Goal: Information Seeking & Learning: Find contact information

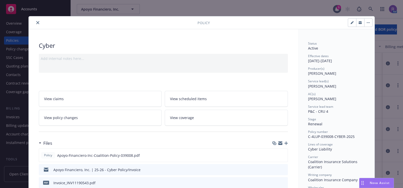
click at [39, 22] on div at bounding box center [114, 23] width 167 height 6
click at [36, 23] on icon "close" at bounding box center [37, 22] width 3 height 3
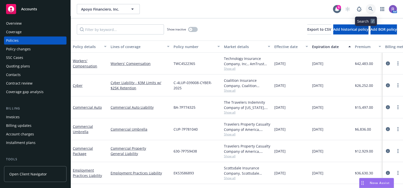
click at [369, 8] on icon at bounding box center [371, 9] width 4 height 4
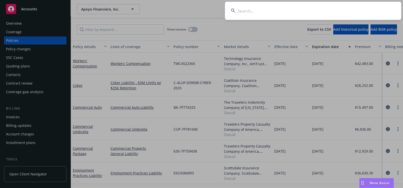
click at [336, 13] on input at bounding box center [313, 11] width 176 height 18
click at [253, 10] on input at bounding box center [313, 11] width 176 height 18
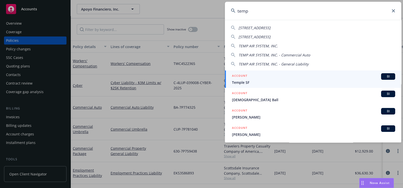
click at [254, 10] on input "temp" at bounding box center [313, 11] width 176 height 18
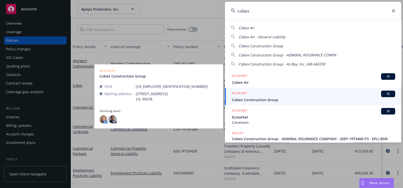
type input "cobex"
click at [243, 93] on h5 "ACCOUNT" at bounding box center [239, 94] width 15 height 6
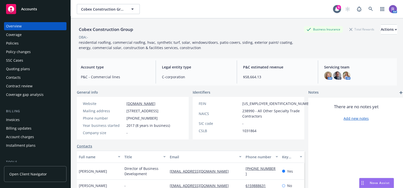
click at [4, 45] on div "Overview Coverage Policies Policy changes SSC Cases Quoting plans Contacts Cont…" at bounding box center [35, 102] width 71 height 172
click at [8, 44] on div "Policies" at bounding box center [12, 43] width 13 height 8
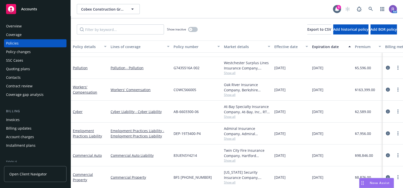
scroll to position [42, 0]
click at [386, 153] on icon "circleInformation" at bounding box center [388, 155] width 4 height 4
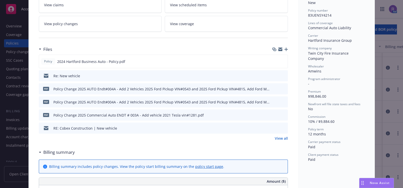
scroll to position [58, 0]
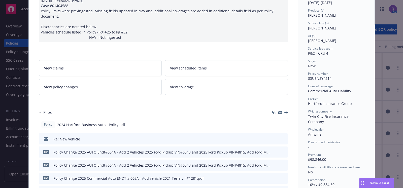
click at [314, 132] on span "Amwins" at bounding box center [314, 134] width 13 height 5
click at [323, 140] on span "Program administrator" at bounding box center [324, 142] width 32 height 4
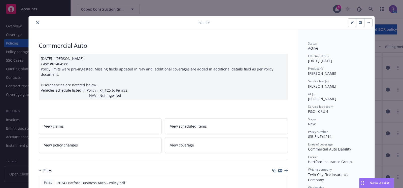
click at [35, 21] on button "close" at bounding box center [38, 23] width 6 height 6
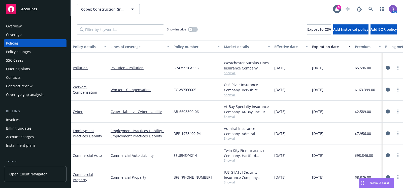
click at [212, 11] on div "Cobex Construction Group Cobex Construction Group" at bounding box center [205, 9] width 256 height 10
click at [367, 11] on link at bounding box center [371, 9] width 10 height 10
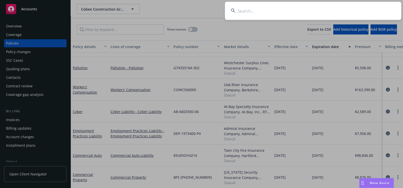
click at [355, 12] on input at bounding box center [313, 11] width 176 height 18
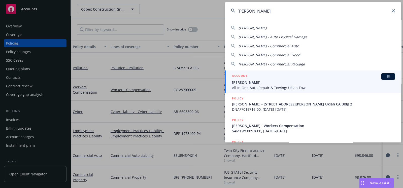
type input "donald keith"
click at [267, 75] on div "ACCOUNT BI" at bounding box center [313, 76] width 163 height 7
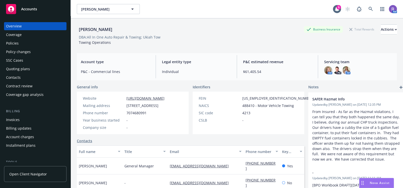
click at [10, 42] on div "Policies" at bounding box center [12, 43] width 13 height 8
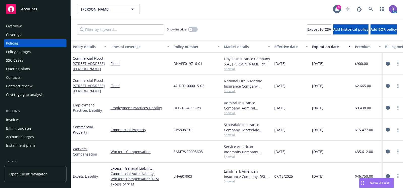
click at [26, 25] on div "Overview" at bounding box center [35, 26] width 58 height 8
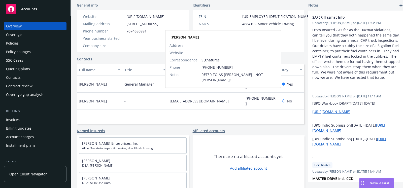
scroll to position [82, 0]
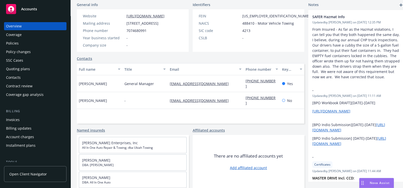
click at [169, 128] on div "Named insureds" at bounding box center [133, 130] width 112 height 5
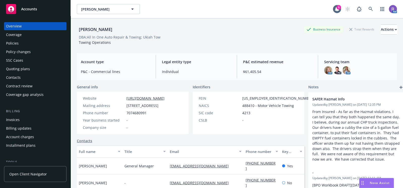
click at [167, 123] on div "Year business started -" at bounding box center [124, 120] width 86 height 5
click at [326, 71] on img at bounding box center [328, 70] width 8 height 8
click at [333, 71] on img at bounding box center [337, 70] width 8 height 8
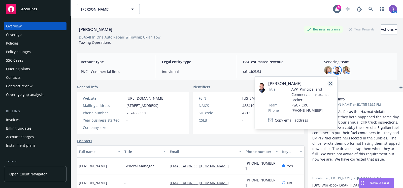
click at [330, 85] on icon "close" at bounding box center [330, 83] width 3 height 3
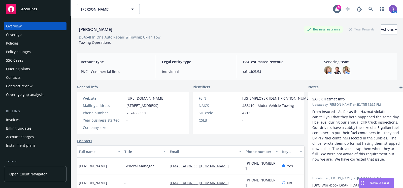
click at [26, 41] on div "Policies" at bounding box center [35, 43] width 58 height 8
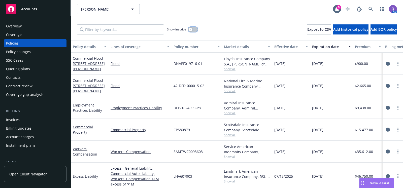
click at [196, 31] on button "button" at bounding box center [193, 29] width 10 height 5
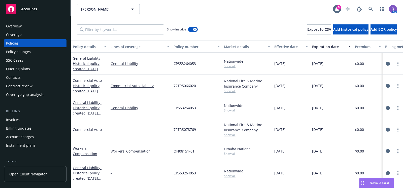
click at [14, 25] on div "Overview" at bounding box center [14, 26] width 16 height 8
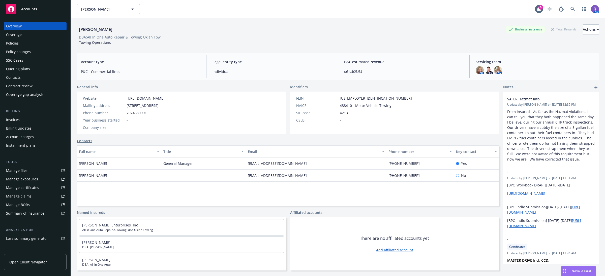
click at [396, 24] on div "Donald Keith Hewett Business Insurance Total Rewards Actions" at bounding box center [338, 29] width 522 height 10
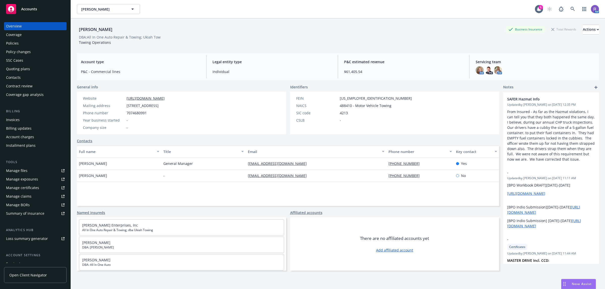
click at [265, 23] on div "Donald Keith Hewett Business Insurance Total Rewards Actions DBA: All In One Au…" at bounding box center [338, 33] width 522 height 31
click at [308, 51] on div "Donald Keith Hewett Business Insurance Total Rewards Actions DBA: All In One Au…" at bounding box center [338, 159] width 522 height 283
click at [403, 108] on div "FEIN 91-1793779 NAICS 488410 - Motor Vehicle Towing SIC code 4213 CSLB -" at bounding box center [394, 113] width 209 height 43
click at [403, 95] on div "FEIN 91-1793779 NAICS 488410 - Motor Vehicle Towing SIC code 4213 CSLB -" at bounding box center [394, 113] width 209 height 43
click at [403, 11] on icon at bounding box center [572, 9] width 5 height 5
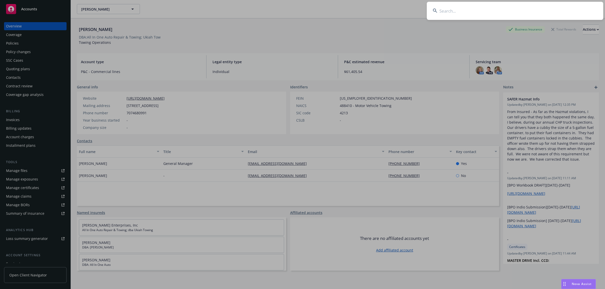
click at [403, 11] on input at bounding box center [515, 11] width 176 height 18
type input "guisti"
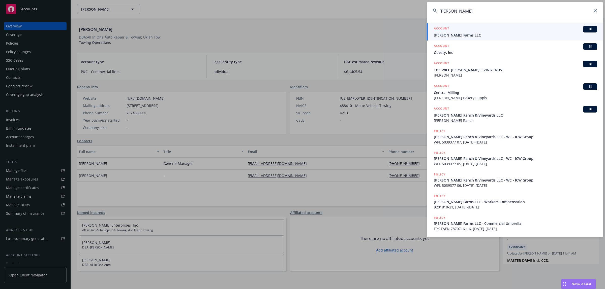
click at [403, 33] on span "Giusti Farms LLC" at bounding box center [515, 35] width 163 height 5
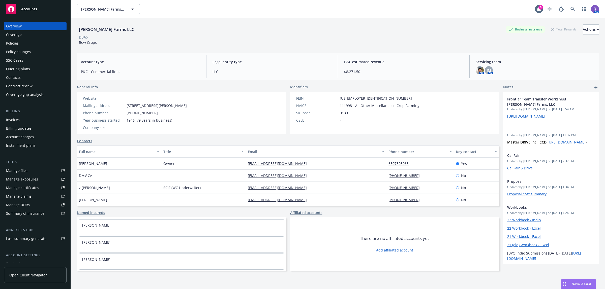
click at [23, 40] on div "Policies" at bounding box center [35, 43] width 58 height 8
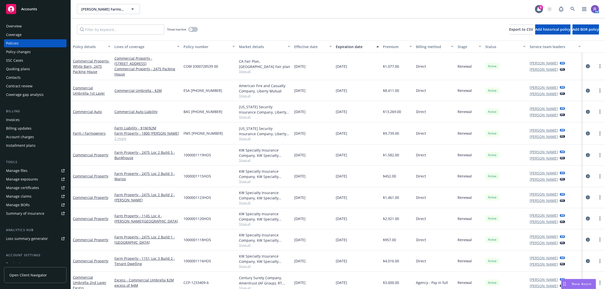
click at [208, 68] on span "COM 0300728539 00" at bounding box center [200, 66] width 35 height 5
click at [208, 67] on span "COM 0300728539 00" at bounding box center [200, 66] width 35 height 5
copy span "COM 0300728539 00"
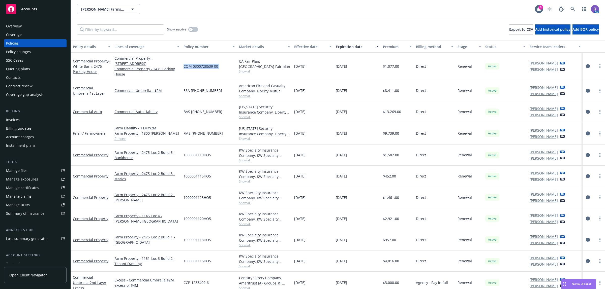
drag, startPoint x: 23, startPoint y: 28, endPoint x: 38, endPoint y: 26, distance: 14.8
click at [23, 28] on div "Overview" at bounding box center [35, 26] width 58 height 8
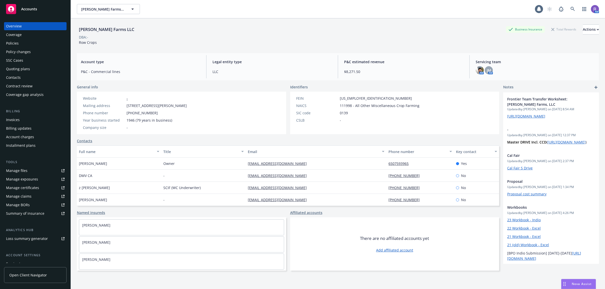
click at [91, 29] on div "Giusti Farms LLC" at bounding box center [106, 29] width 59 height 7
copy div "Giusti Farms LLC"
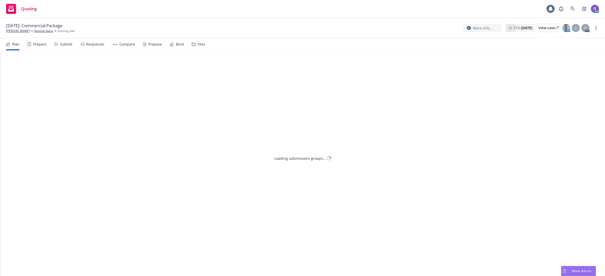
click at [202, 43] on div "Files" at bounding box center [202, 44] width 8 height 4
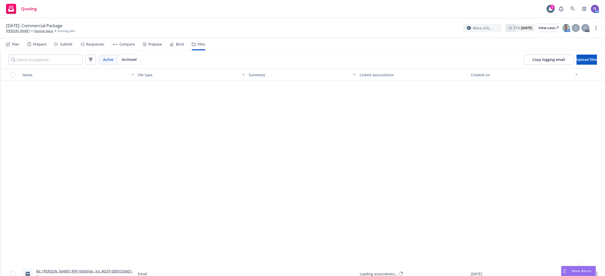
scroll to position [504, 0]
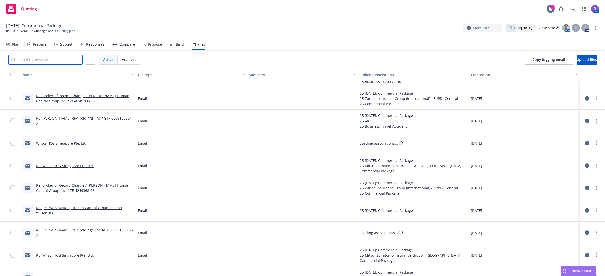
click at [61, 59] on input "Search by keyword..." at bounding box center [45, 60] width 74 height 10
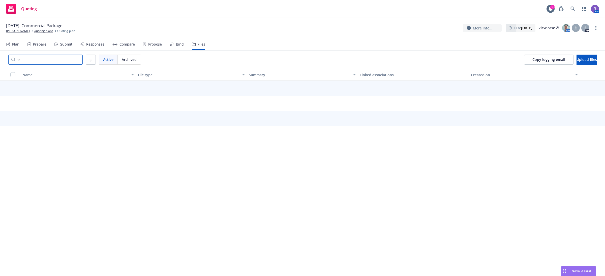
type input "a"
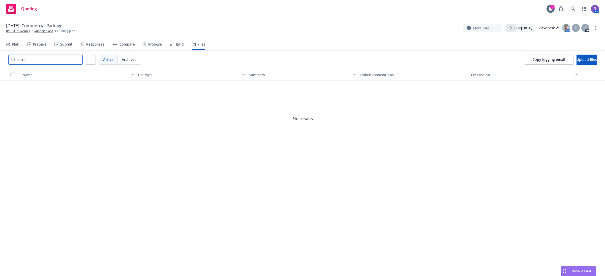
type input "casualty"
click at [56, 64] on input "casualty" at bounding box center [45, 60] width 74 height 10
type input "c"
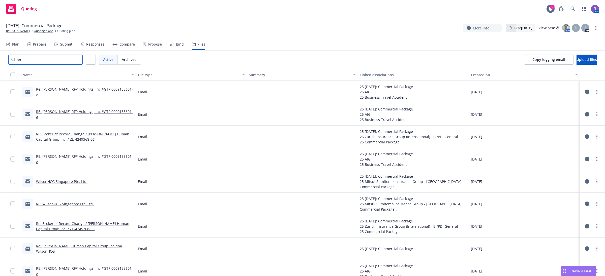
type input "pol"
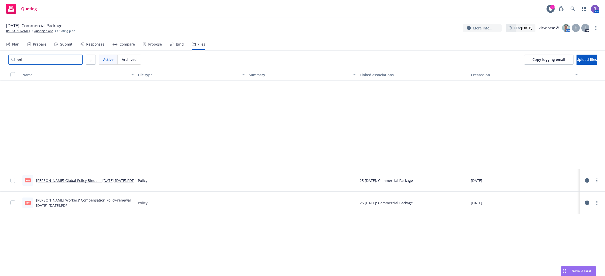
click at [52, 61] on input "pol" at bounding box center [45, 60] width 74 height 10
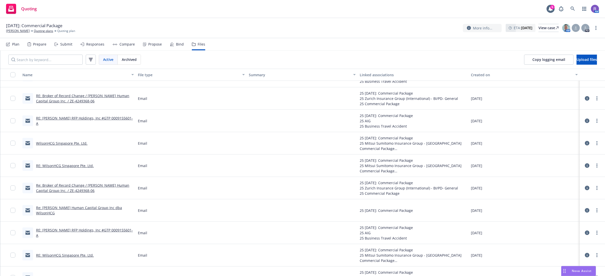
click at [292, 23] on div "09/30/2025: Commercial Package Wilson HR Quoting plans Quoting plan More info..…" at bounding box center [302, 28] width 593 height 11
click at [47, 61] on input "Search by keyword..." at bounding box center [45, 60] width 74 height 10
click at [565, 273] on div "Drag to move" at bounding box center [564, 272] width 6 height 10
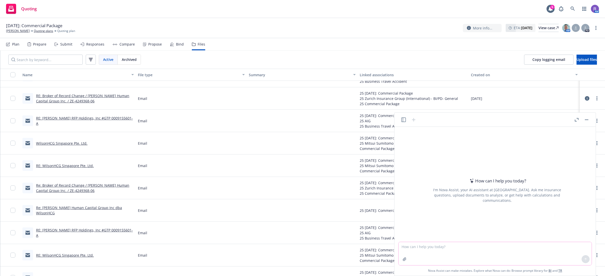
click at [407, 257] on button "button" at bounding box center [404, 260] width 8 height 8
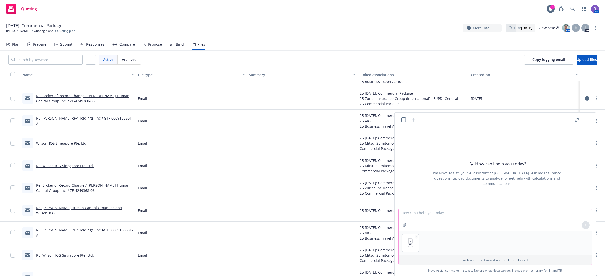
click at [430, 215] on textarea at bounding box center [494, 219] width 193 height 23
click at [507, 218] on textarea "please analyze the workers compensation rating pages for each location and stat…" at bounding box center [494, 219] width 193 height 23
type textarea "please analyze the workers compensation rating pages for each location and stat…"
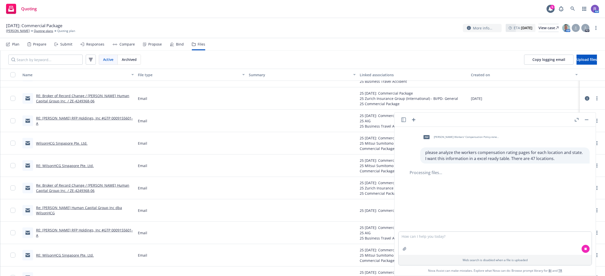
click at [33, 45] on div "Prepare" at bounding box center [39, 44] width 13 height 4
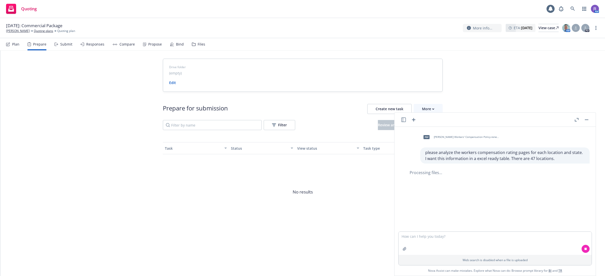
click at [58, 45] on div "Submit" at bounding box center [63, 44] width 18 height 12
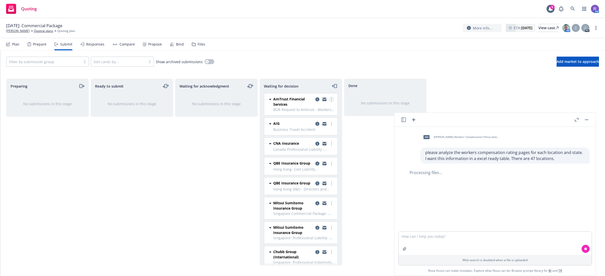
click at [328, 100] on link "more" at bounding box center [331, 100] width 6 height 6
click at [307, 158] on span "Copy logging email" at bounding box center [301, 160] width 44 height 5
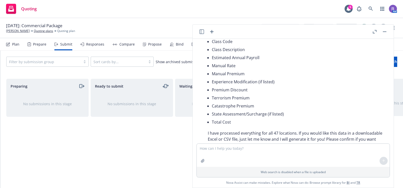
scroll to position [117, 0]
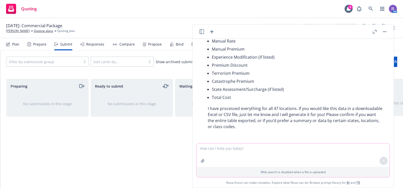
click at [266, 150] on textarea at bounding box center [293, 155] width 193 height 23
type textarea "please create a downloadable excel file with this informatinon"
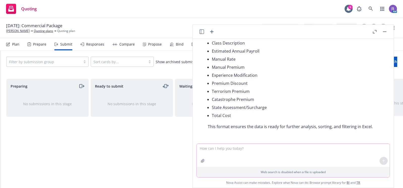
scroll to position [231, 0]
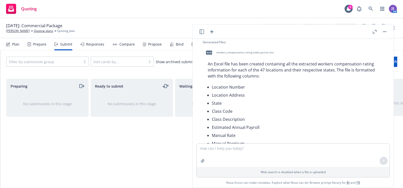
click at [243, 52] on span "workers_compensation_rating_table_partial.xlsx" at bounding box center [244, 52] width 57 height 3
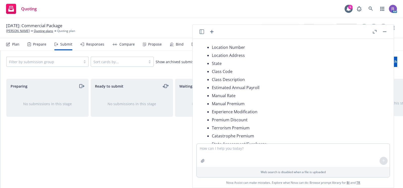
scroll to position [307, 0]
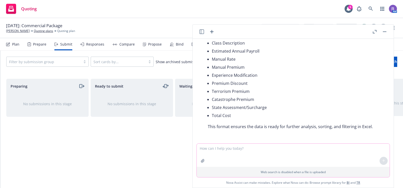
click at [259, 153] on textarea at bounding box center [293, 155] width 193 height 23
type textarea "please put this info into a table in this chat window"
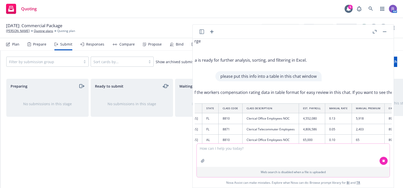
scroll to position [374, 0]
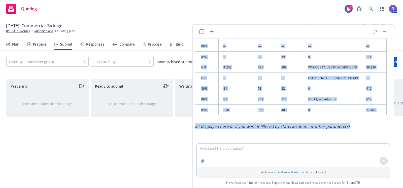
scroll to position [482, 294]
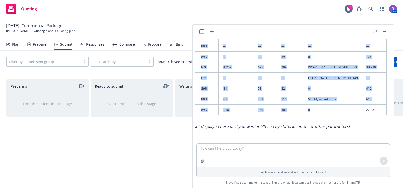
drag, startPoint x: 208, startPoint y: 90, endPoint x: 353, endPoint y: 108, distance: 146.1
click at [353, 108] on table "Location # Address State Class Code Class Description Est. Payroll Manual Rate …" at bounding box center [159, 57] width 456 height 116
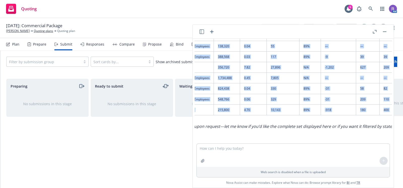
scroll to position [482, 178]
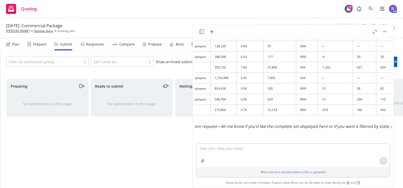
click at [252, 151] on textarea at bounding box center [293, 155] width 193 height 23
type textarea "Please display the full data set filtered by state"
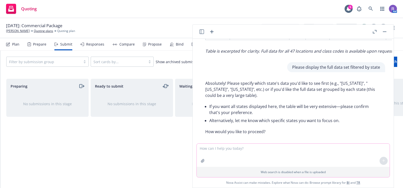
scroll to position [563, 3]
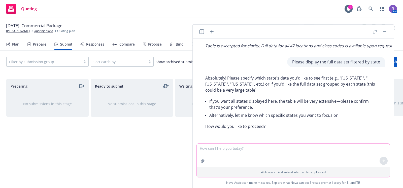
click at [242, 152] on textarea at bounding box center [293, 155] width 193 height 23
type textarea "All states displayed here"
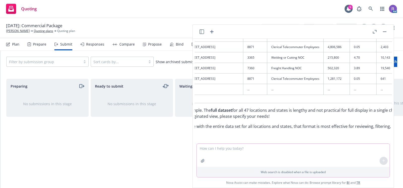
scroll to position [826, 0]
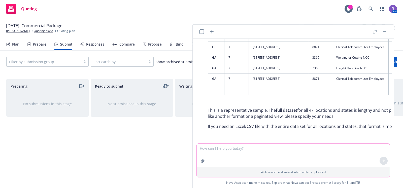
click at [220, 150] on textarea at bounding box center [293, 155] width 193 height 23
type textarea "please provide an excel file with the full data set"
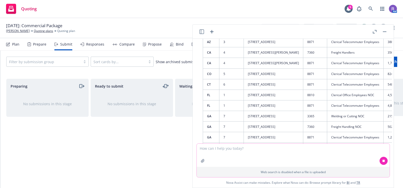
scroll to position [862, 5]
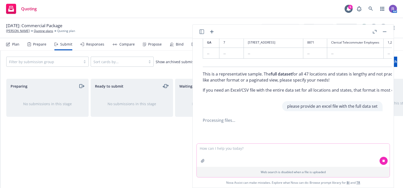
click at [221, 146] on textarea at bounding box center [293, 155] width 193 height 23
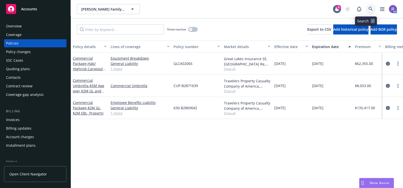
click at [369, 9] on link at bounding box center [371, 9] width 10 height 10
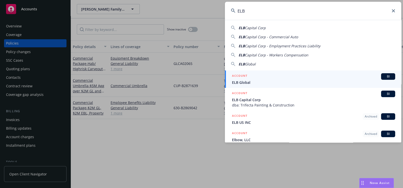
type input "ELB"
click at [269, 78] on div "ACCOUNT BI" at bounding box center [313, 76] width 163 height 7
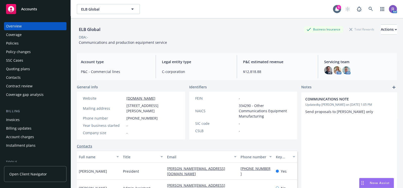
click at [23, 46] on div "Policies" at bounding box center [35, 43] width 58 height 8
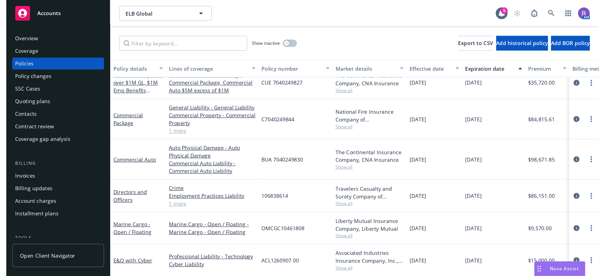
scroll to position [12, 77]
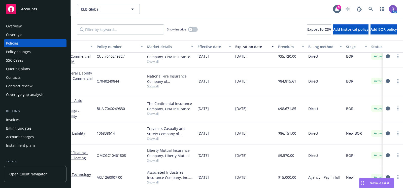
click at [282, 131] on span "$86,151.00" at bounding box center [287, 133] width 18 height 5
copy span "$86,151.00"
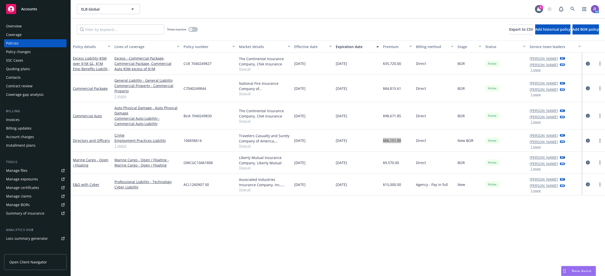
scroll to position [0, 0]
click at [403, 8] on link at bounding box center [572, 9] width 10 height 10
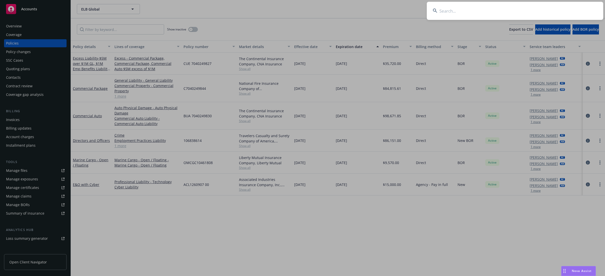
click at [403, 9] on input at bounding box center [515, 11] width 176 height 18
click at [403, 9] on input "heather" at bounding box center [515, 11] width 176 height 18
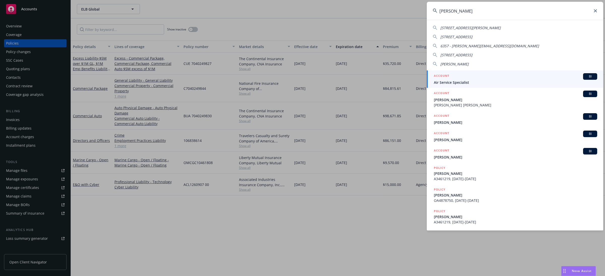
click at [403, 8] on input "heather" at bounding box center [515, 11] width 176 height 18
click at [403, 11] on input "heather" at bounding box center [515, 11] width 176 height 18
click at [403, 16] on input "heather" at bounding box center [515, 11] width 176 height 18
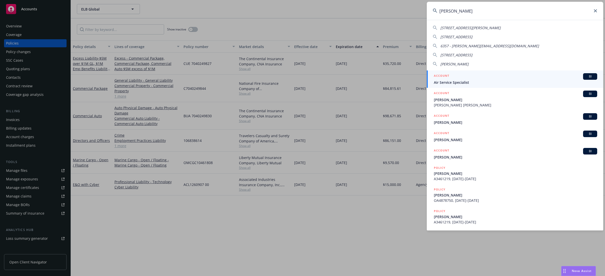
click at [403, 16] on input "heather" at bounding box center [515, 11] width 176 height 18
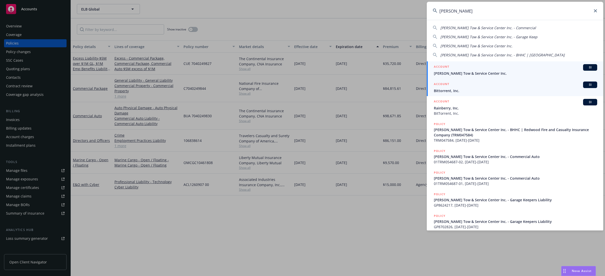
type input "[PERSON_NAME]"
click at [403, 66] on div "ACCOUNT BI" at bounding box center [515, 67] width 163 height 7
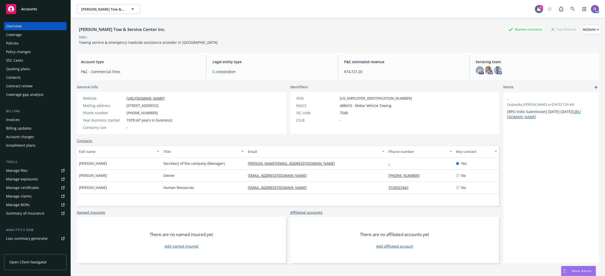
scroll to position [18, 0]
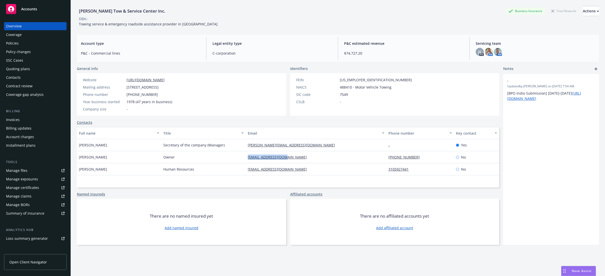
drag, startPoint x: 237, startPoint y: 156, endPoint x: 301, endPoint y: 158, distance: 64.0
click at [301, 158] on div "Randee Bitetto Owner rcbitetto@gmail.com 469-406-2150 No" at bounding box center [288, 157] width 422 height 12
copy div "rcbitetto@gmail.com"
click at [29, 80] on div "Contacts" at bounding box center [35, 78] width 58 height 8
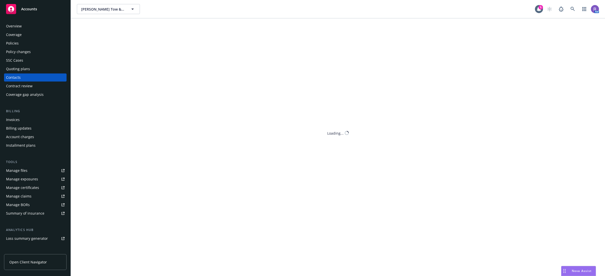
click at [30, 71] on div "Quoting plans" at bounding box center [35, 69] width 58 height 8
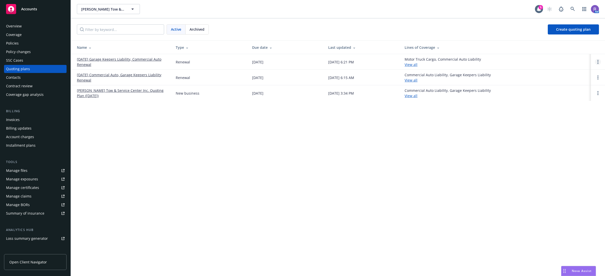
click at [403, 61] on link "Open options" at bounding box center [598, 62] width 6 height 6
drag, startPoint x: 575, startPoint y: 28, endPoint x: 403, endPoint y: 137, distance: 203.9
click at [403, 28] on span "Copy logging email" at bounding box center [572, 28] width 44 height 5
click at [29, 26] on div "Overview" at bounding box center [35, 26] width 58 height 8
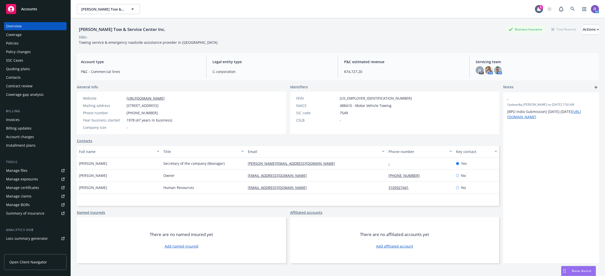
click at [127, 104] on span "1011 N Grove Street, Anaheim, CA, 92806" at bounding box center [143, 105] width 32 height 5
copy span "1011 N Grove Street, Anaheim, CA, 92806"
click at [403, 11] on icon at bounding box center [572, 9] width 5 height 5
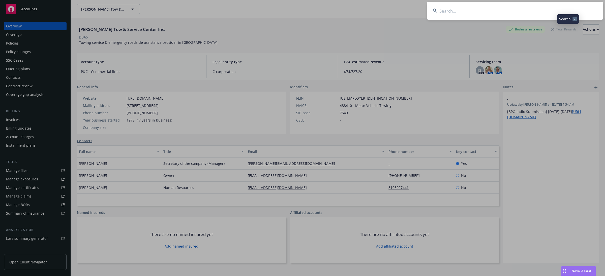
click at [403, 11] on input at bounding box center [515, 11] width 176 height 18
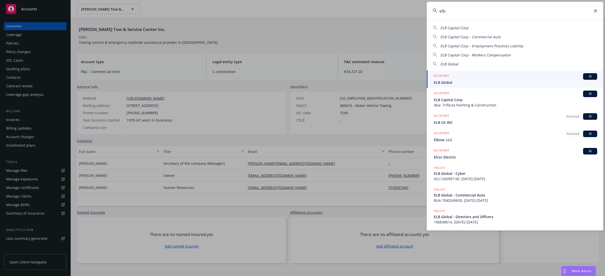
type input "elb"
click at [403, 76] on div "ACCOUNT BI" at bounding box center [515, 76] width 163 height 7
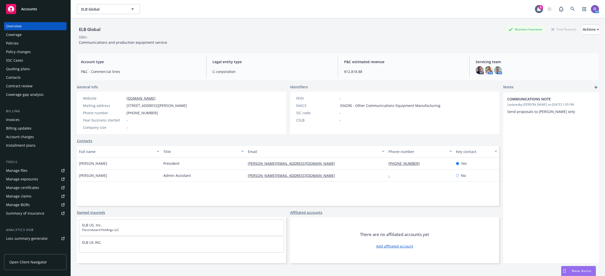
click at [17, 42] on div "Policies" at bounding box center [12, 43] width 13 height 8
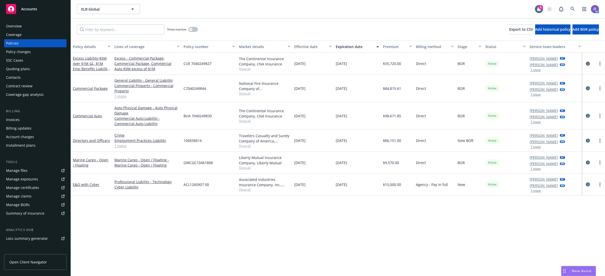
click at [273, 140] on div "Travelers Casualty and Surety Company of America, Travelers Insurance" at bounding box center [264, 138] width 51 height 11
click at [18, 23] on div "Overview" at bounding box center [14, 26] width 16 height 8
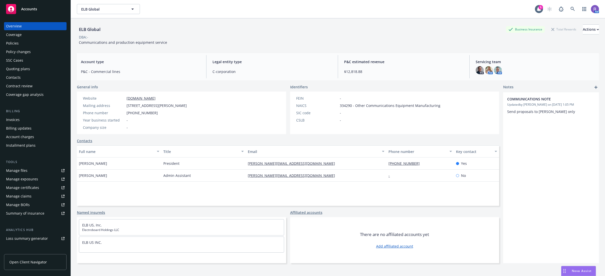
click at [316, 58] on div "Legal entity type C-corporation" at bounding box center [271, 66] width 127 height 23
click at [303, 34] on div "ELB Global Business Insurance Total Rewards Actions" at bounding box center [338, 29] width 522 height 10
drag, startPoint x: 402, startPoint y: 47, endPoint x: 402, endPoint y: 50, distance: 3.0
click at [402, 47] on div "ELB Global Business Insurance Total Rewards Actions DBA: - Communications and p…" at bounding box center [338, 33] width 522 height 31
click at [337, 36] on div "DBA: -" at bounding box center [338, 37] width 522 height 5
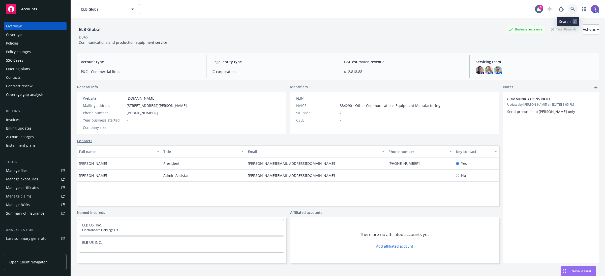
click at [403, 8] on link at bounding box center [572, 9] width 10 height 10
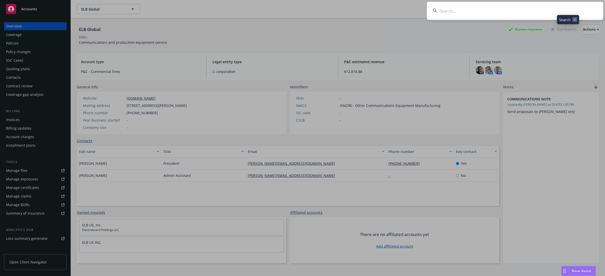
click at [403, 8] on input at bounding box center [515, 11] width 176 height 18
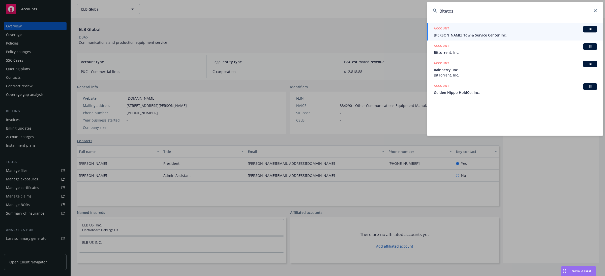
type input "Bitetos"
click at [403, 31] on div "ACCOUNT BI" at bounding box center [515, 29] width 163 height 7
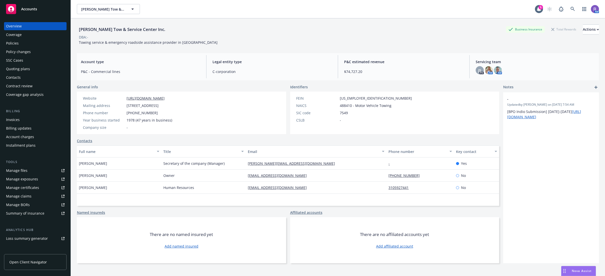
click at [345, 73] on span "$74,727.20" at bounding box center [403, 71] width 119 height 5
click at [377, 76] on div "P&C estimated revenue $74,727.20" at bounding box center [403, 66] width 127 height 23
click at [350, 26] on div "Bitetto's Tow & Service Center Inc. Business Insurance Total Rewards Actions" at bounding box center [338, 29] width 522 height 10
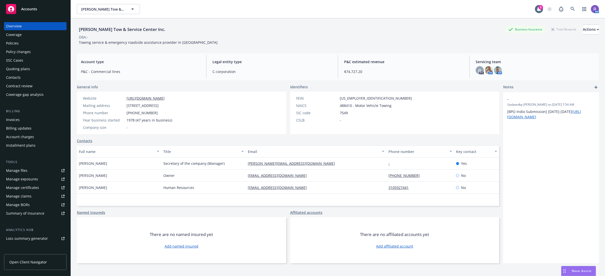
click at [127, 188] on div "There are no named insured yet Add named insured" at bounding box center [181, 240] width 209 height 46
click at [165, 97] on link "https://bitettos-tow.business.site/" at bounding box center [146, 98] width 38 height 5
click at [403, 188] on div "Nova Assist" at bounding box center [581, 271] width 28 height 4
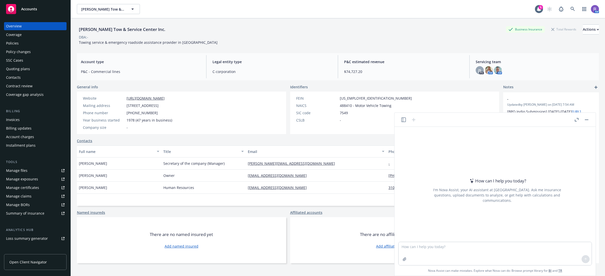
click at [401, 119] on icon "button" at bounding box center [403, 120] width 5 height 5
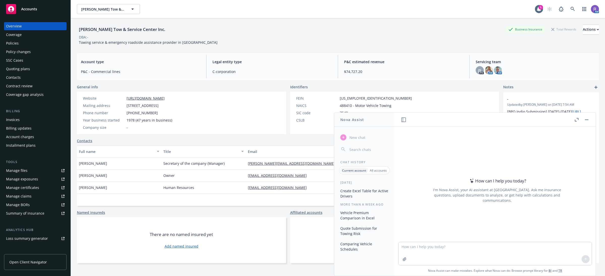
click at [356, 188] on button "Vehicle Premium Comparison in Excel" at bounding box center [364, 216] width 52 height 14
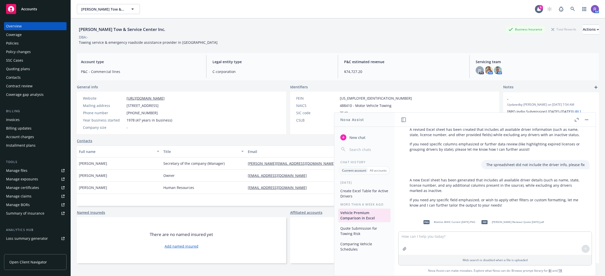
scroll to position [787, 0]
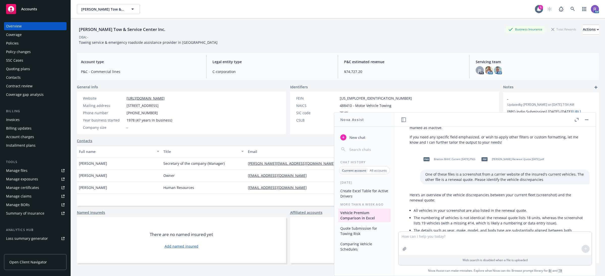
click at [403, 159] on span "Bitetto Renewal Quote 09-01-25.pdf" at bounding box center [518, 159] width 52 height 3
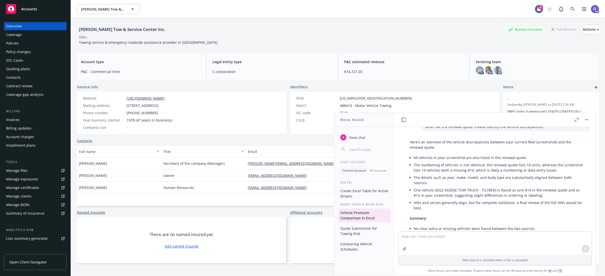
scroll to position [881, 0]
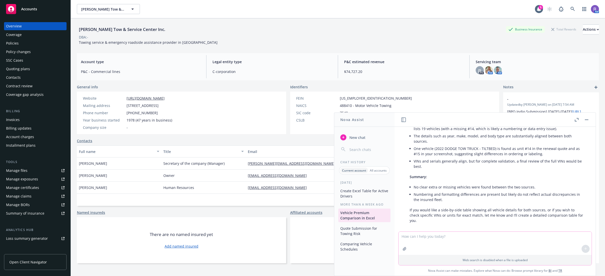
drag, startPoint x: 478, startPoint y: 236, endPoint x: 493, endPoint y: 231, distance: 15.5
click at [403, 188] on textarea at bounding box center [494, 243] width 193 height 23
type textarea "Can you please create an excel sheet of the vehicles based on the renewal quote?"
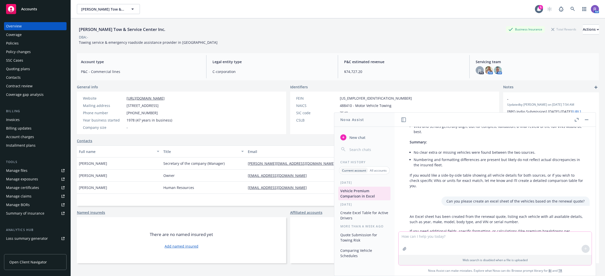
scroll to position [932, 0]
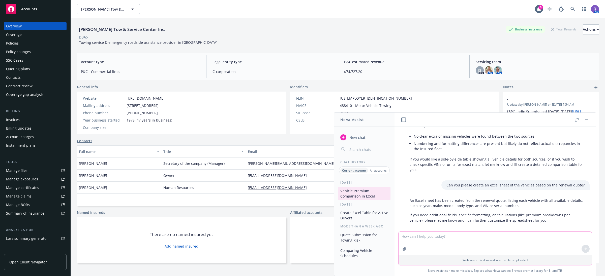
click at [403, 188] on textarea at bounding box center [494, 243] width 193 height 23
type textarea "please provide this sheet to me"
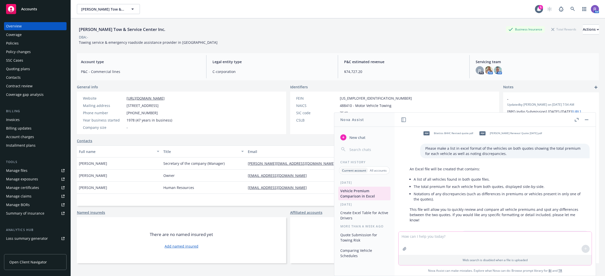
scroll to position [0, 0]
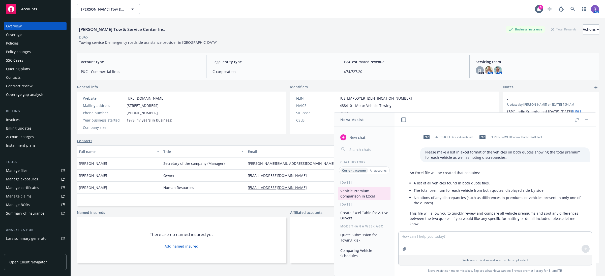
click at [292, 33] on div "Bitetto's Tow & Service Center Inc. Business Insurance Total Rewards Actions" at bounding box center [338, 29] width 522 height 10
click at [330, 40] on div "Bitetto's Tow & Service Center Inc. Business Insurance Total Rewards Actions DB…" at bounding box center [338, 34] width 522 height 21
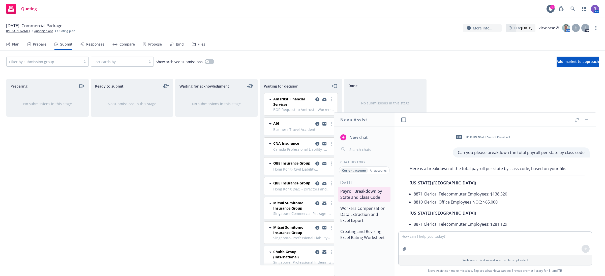
scroll to position [3424, 0]
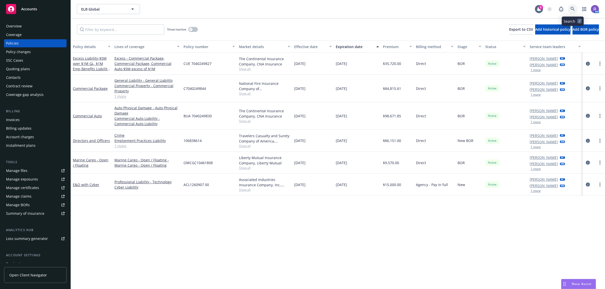
click at [570, 11] on link at bounding box center [572, 9] width 10 height 10
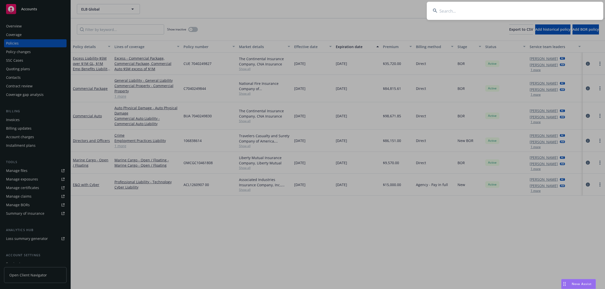
click at [563, 13] on input at bounding box center [515, 11] width 176 height 18
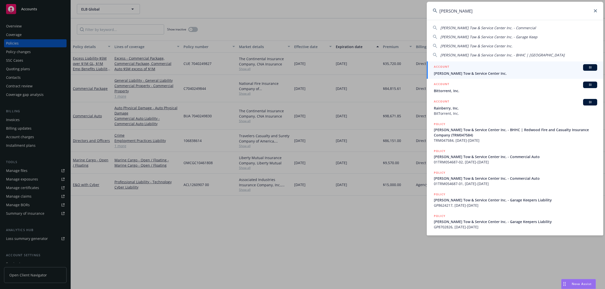
type input "[PERSON_NAME]"
click at [482, 71] on span "[PERSON_NAME] Tow & Service Center Inc." at bounding box center [515, 73] width 163 height 5
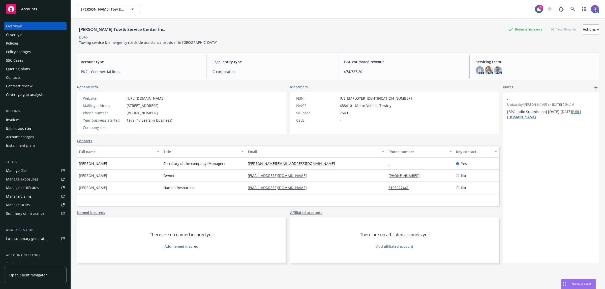
click at [353, 95] on div "FEIN [US_EMPLOYER_IDENTIFICATION_NUMBER] NAICS 488410 - Motor Vehicle Towing SI…" at bounding box center [354, 113] width 128 height 43
click at [353, 96] on div "FEIN [US_EMPLOYER_IDENTIFICATION_NUMBER] NAICS 488410 - Motor Vehicle Towing SI…" at bounding box center [354, 113] width 128 height 43
click at [352, 98] on span "[US_EMPLOYER_IDENTIFICATION_NUMBER]" at bounding box center [376, 98] width 72 height 5
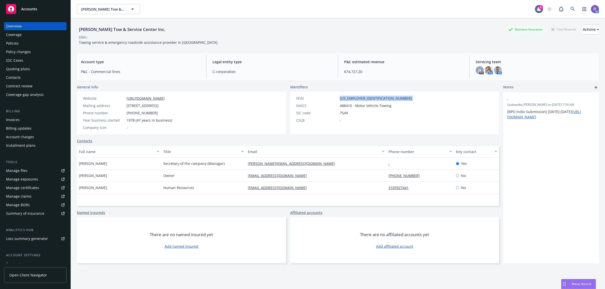
drag, startPoint x: 120, startPoint y: 105, endPoint x: 160, endPoint y: 106, distance: 39.8
click at [160, 106] on div "Mailing address [STREET_ADDRESS]" at bounding box center [127, 105] width 93 height 5
copy div "[STREET_ADDRESS]"
click at [15, 39] on div "Coverage" at bounding box center [14, 35] width 16 height 8
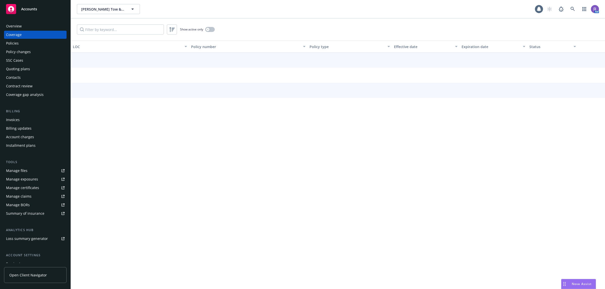
click at [15, 41] on div "Policies" at bounding box center [12, 43] width 13 height 8
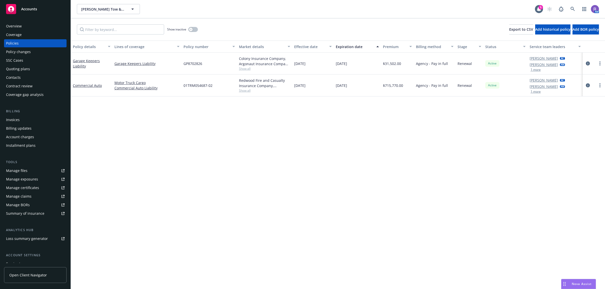
click at [19, 36] on div "Coverage" at bounding box center [14, 35] width 16 height 8
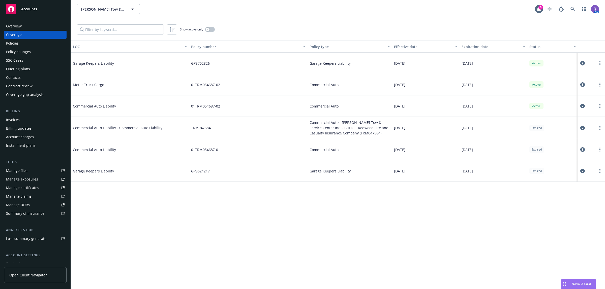
click at [16, 42] on div "Policies" at bounding box center [12, 43] width 13 height 8
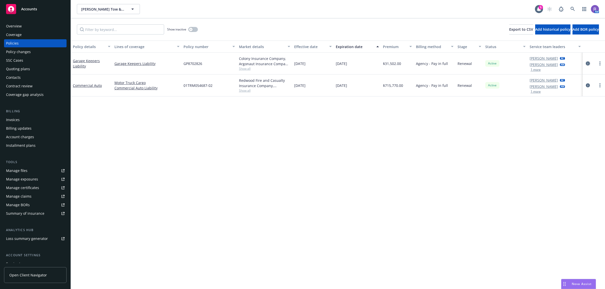
click at [587, 62] on icon "circleInformation" at bounding box center [588, 63] width 4 height 4
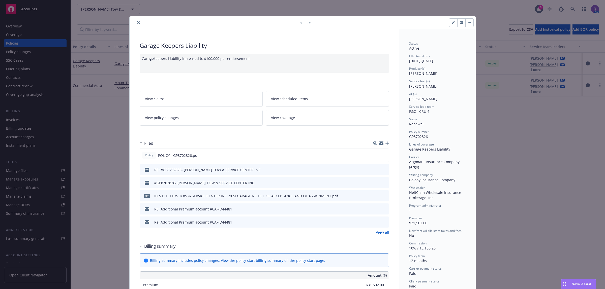
click at [385, 234] on link "View all" at bounding box center [382, 232] width 13 height 5
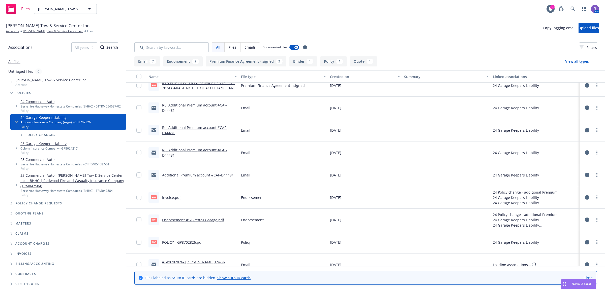
scroll to position [63, 0]
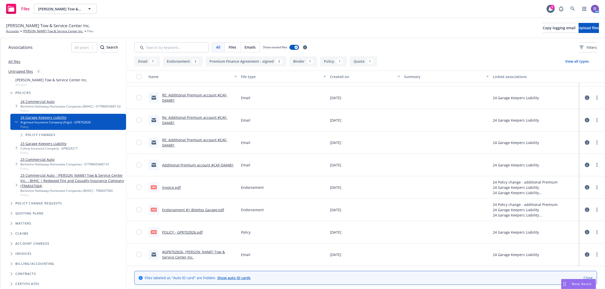
click at [192, 167] on link "Additional Premium account #CAF-D44481" at bounding box center [198, 165] width 72 height 5
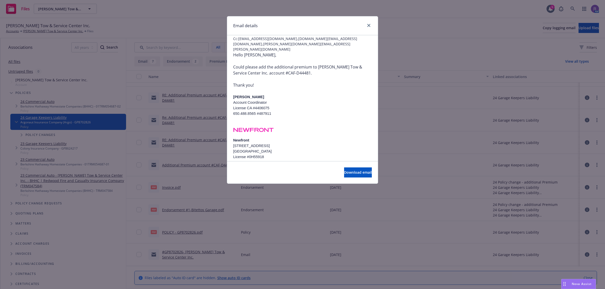
scroll to position [0, 0]
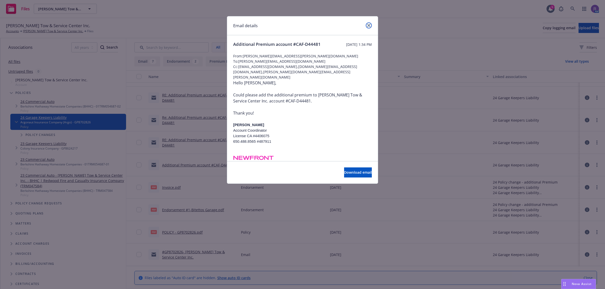
click at [367, 26] on icon "close" at bounding box center [368, 25] width 3 height 3
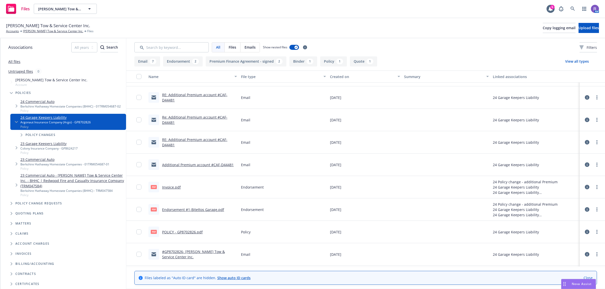
scroll to position [94, 0]
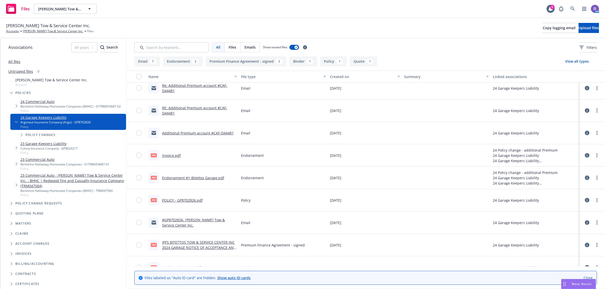
click at [214, 177] on link "Endorsement #1-Bitettos Garage.pdf" at bounding box center [193, 178] width 62 height 5
